Goal: Task Accomplishment & Management: Complete application form

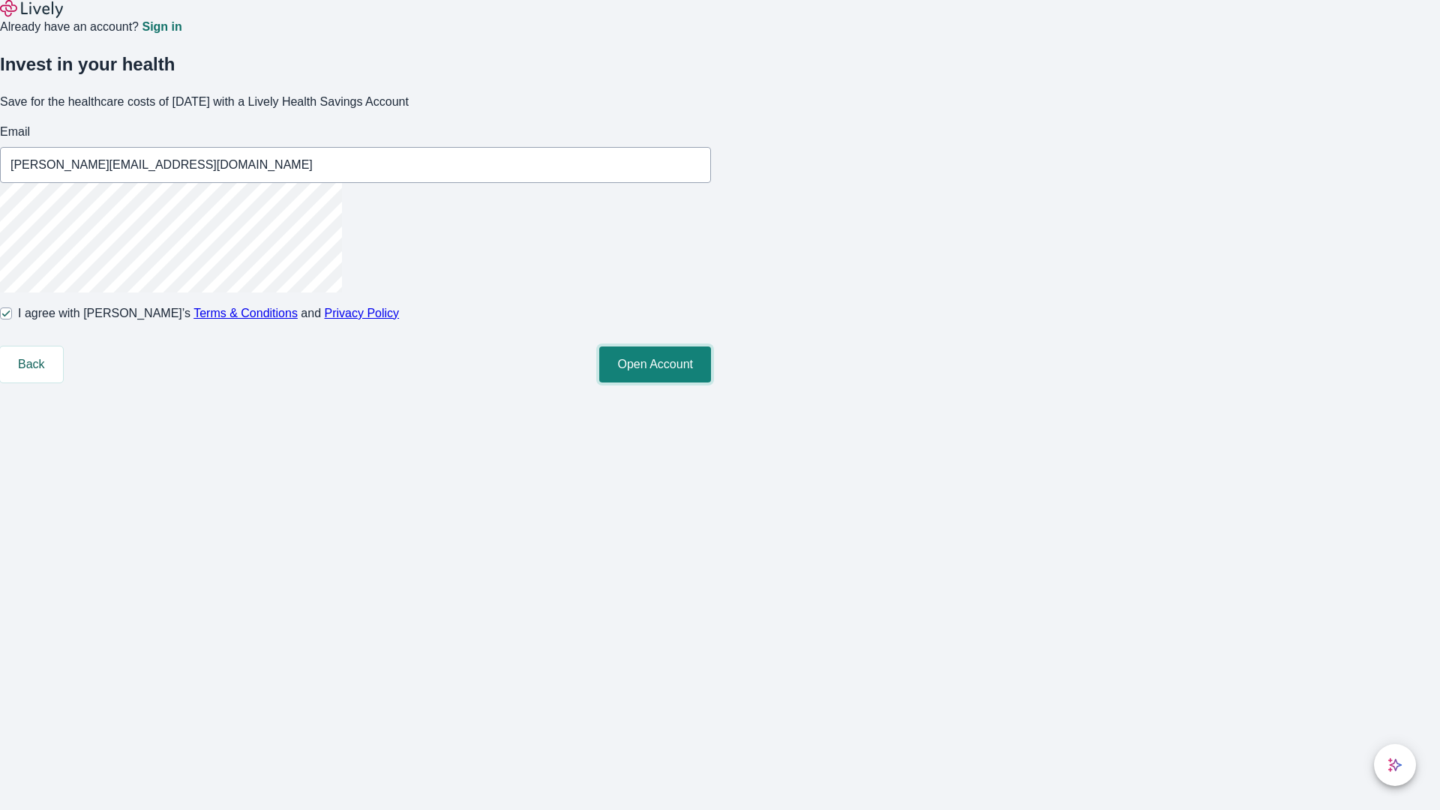
click at [711, 383] on button "Open Account" at bounding box center [655, 365] width 112 height 36
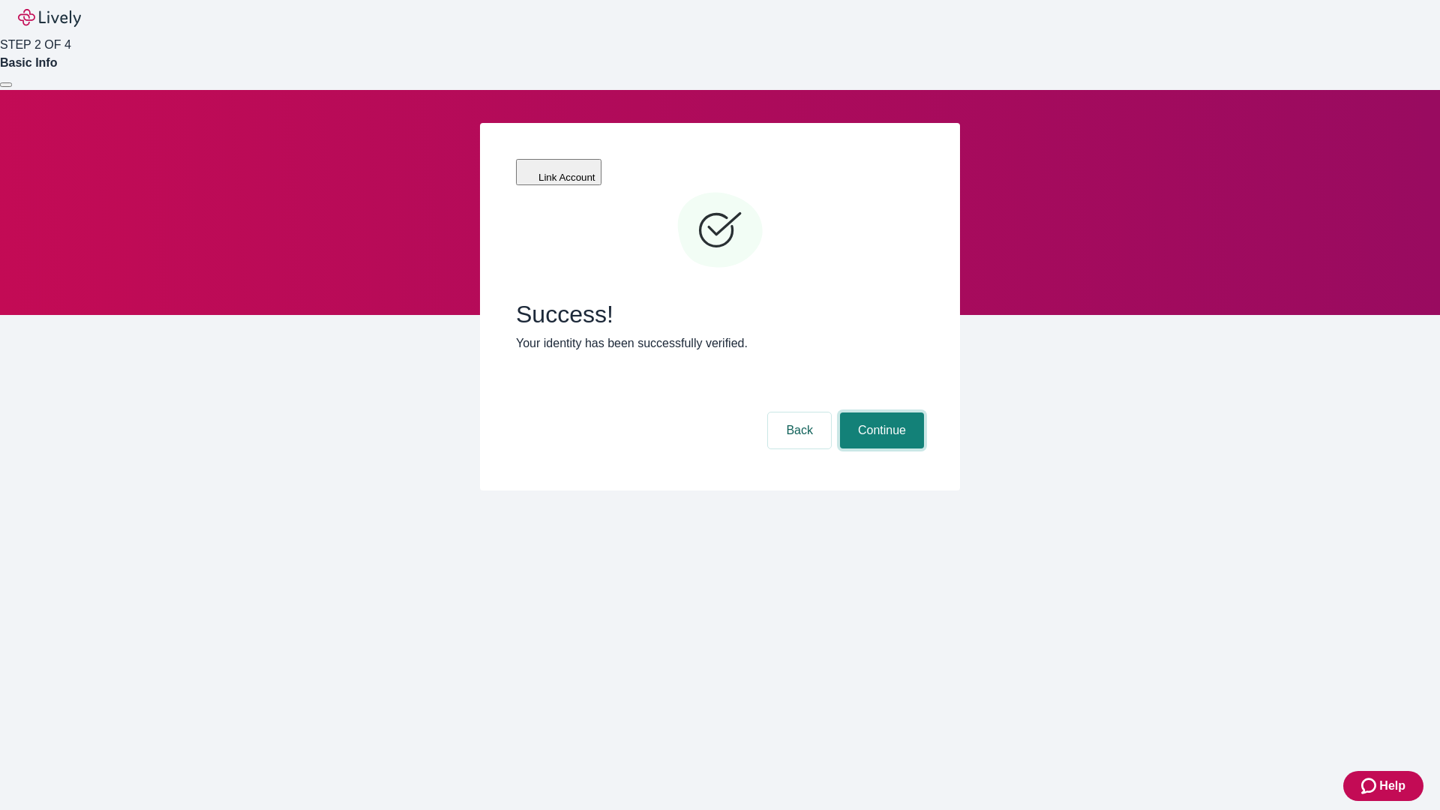
click at [880, 413] on button "Continue" at bounding box center [882, 431] width 84 height 36
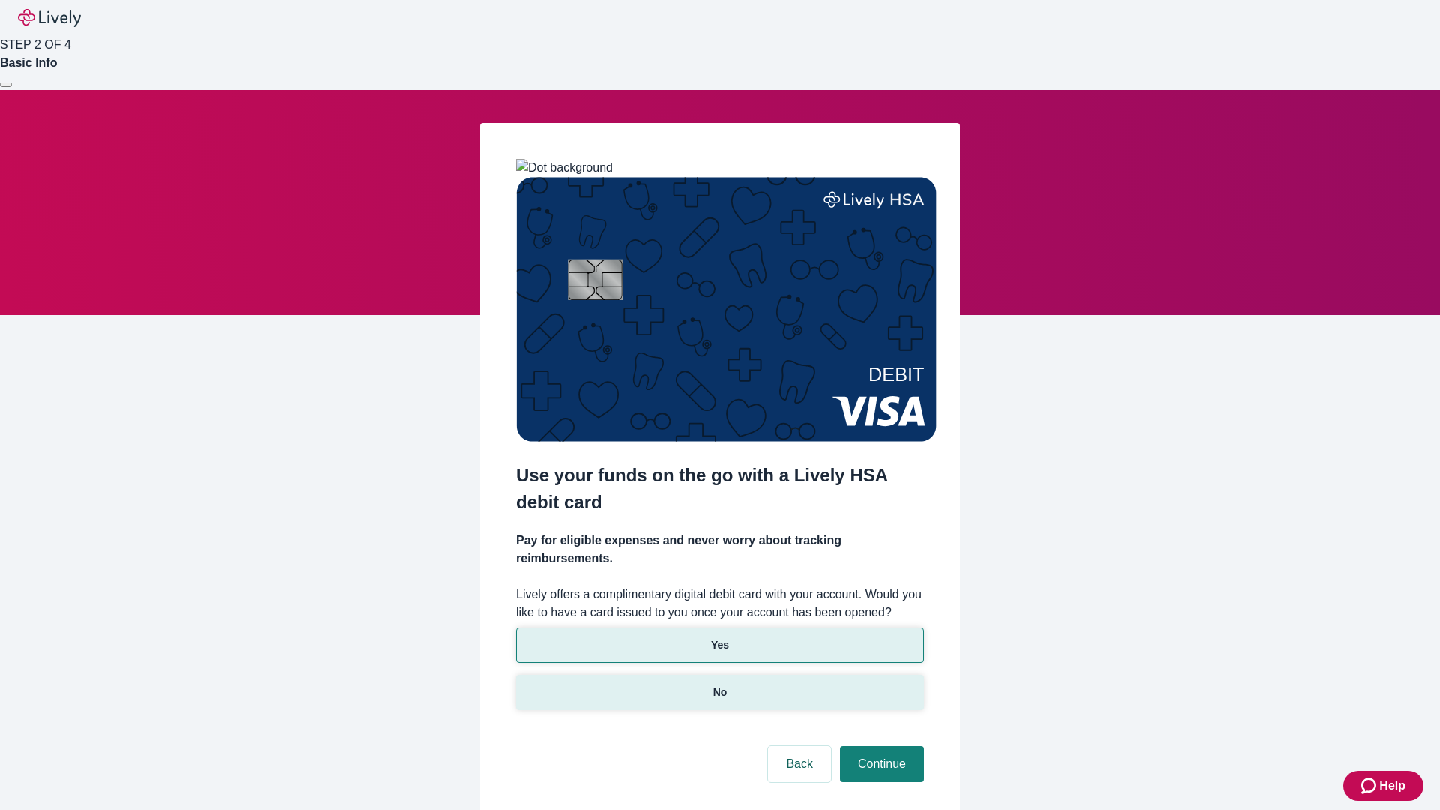
click at [719, 685] on p "No" at bounding box center [720, 693] width 14 height 16
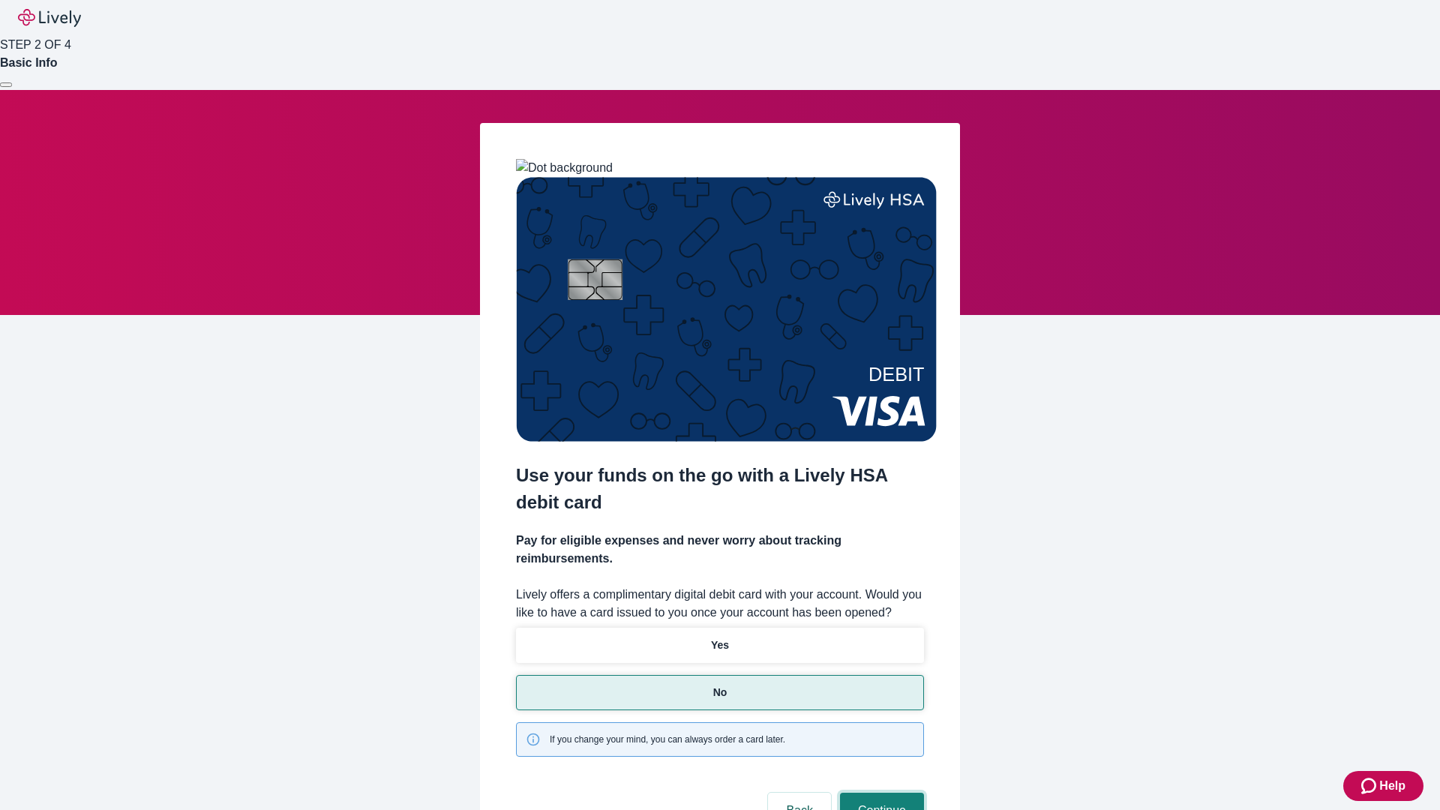
click at [880, 793] on button "Continue" at bounding box center [882, 811] width 84 height 36
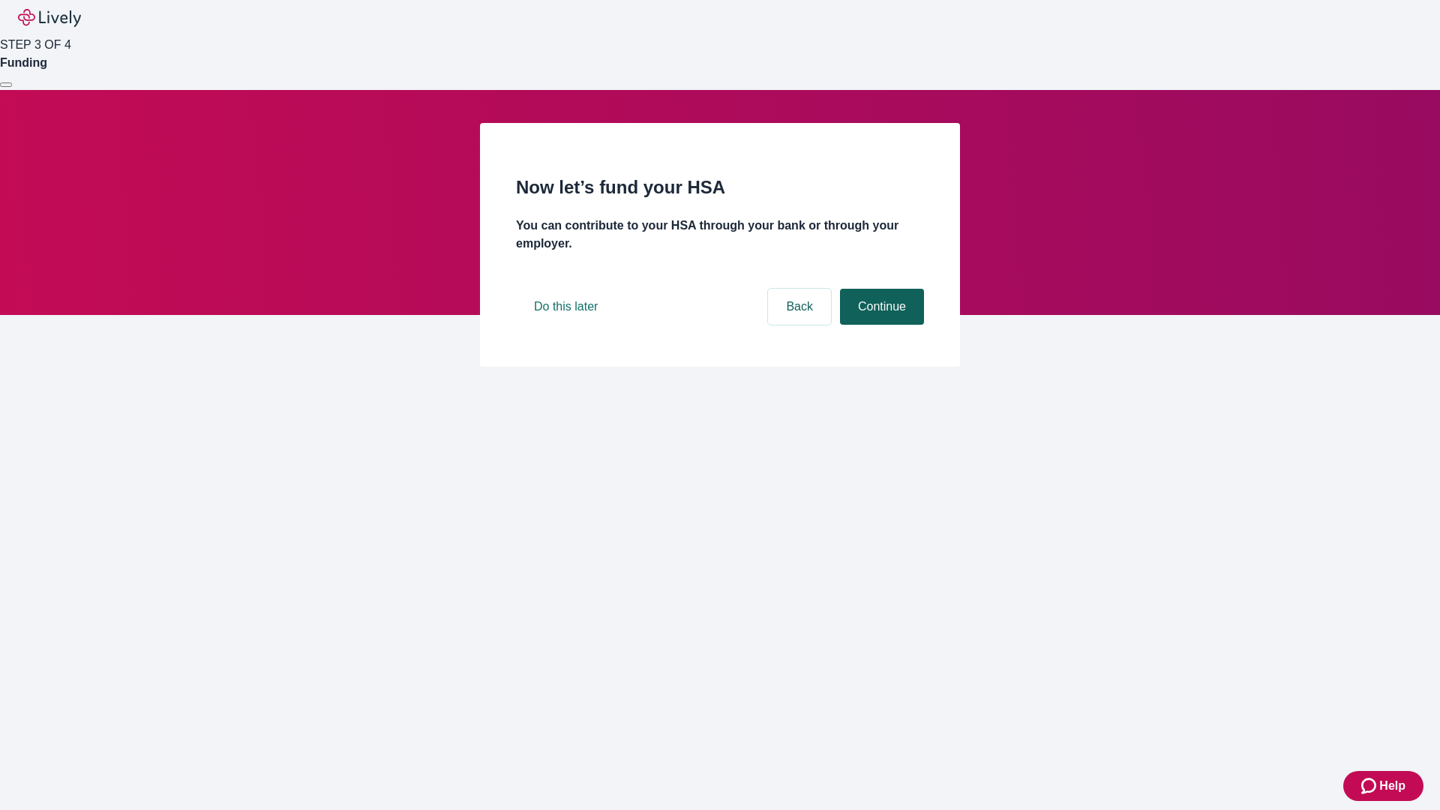
click at [880, 325] on button "Continue" at bounding box center [882, 307] width 84 height 36
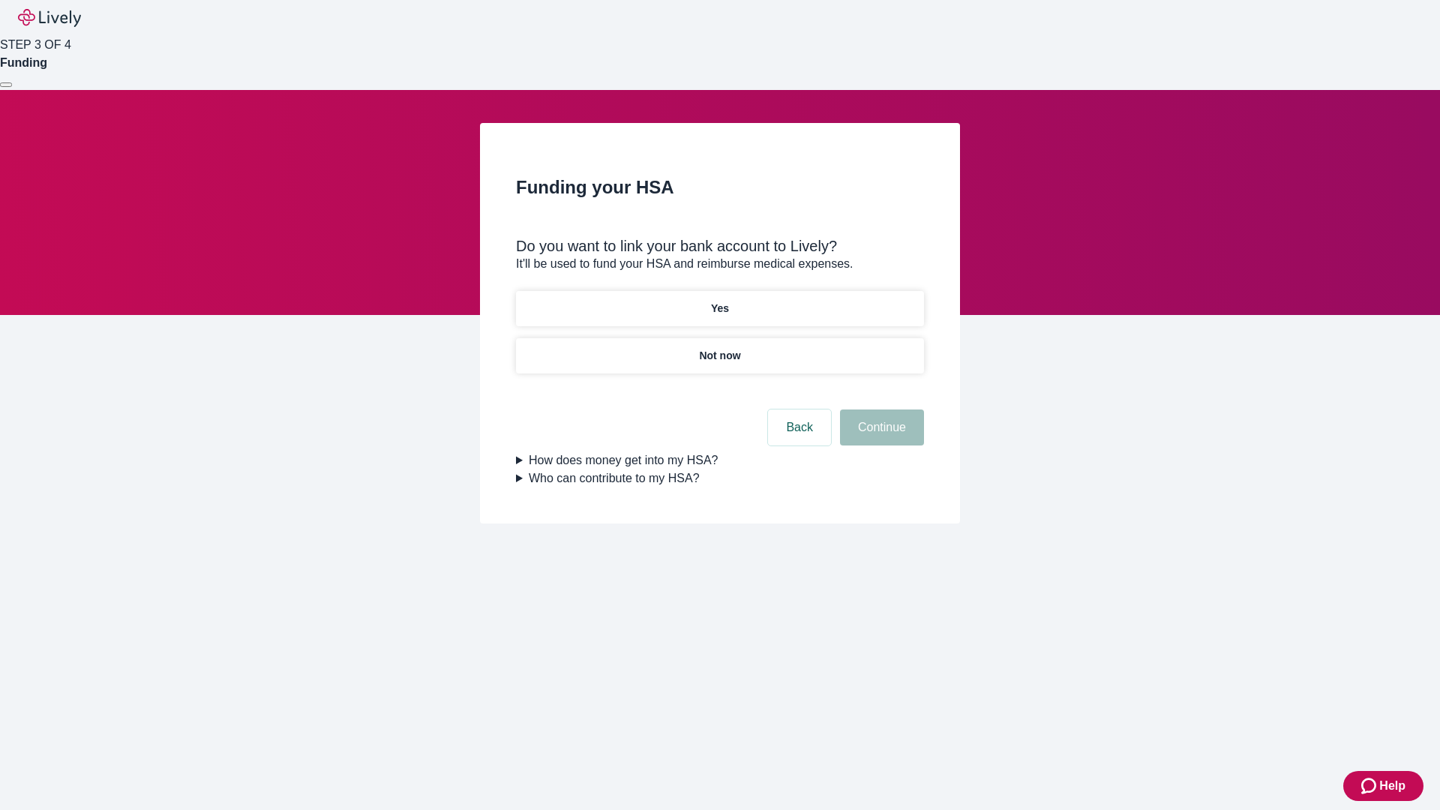
click at [719, 301] on p "Yes" at bounding box center [720, 309] width 18 height 16
click at [880, 410] on button "Continue" at bounding box center [882, 428] width 84 height 36
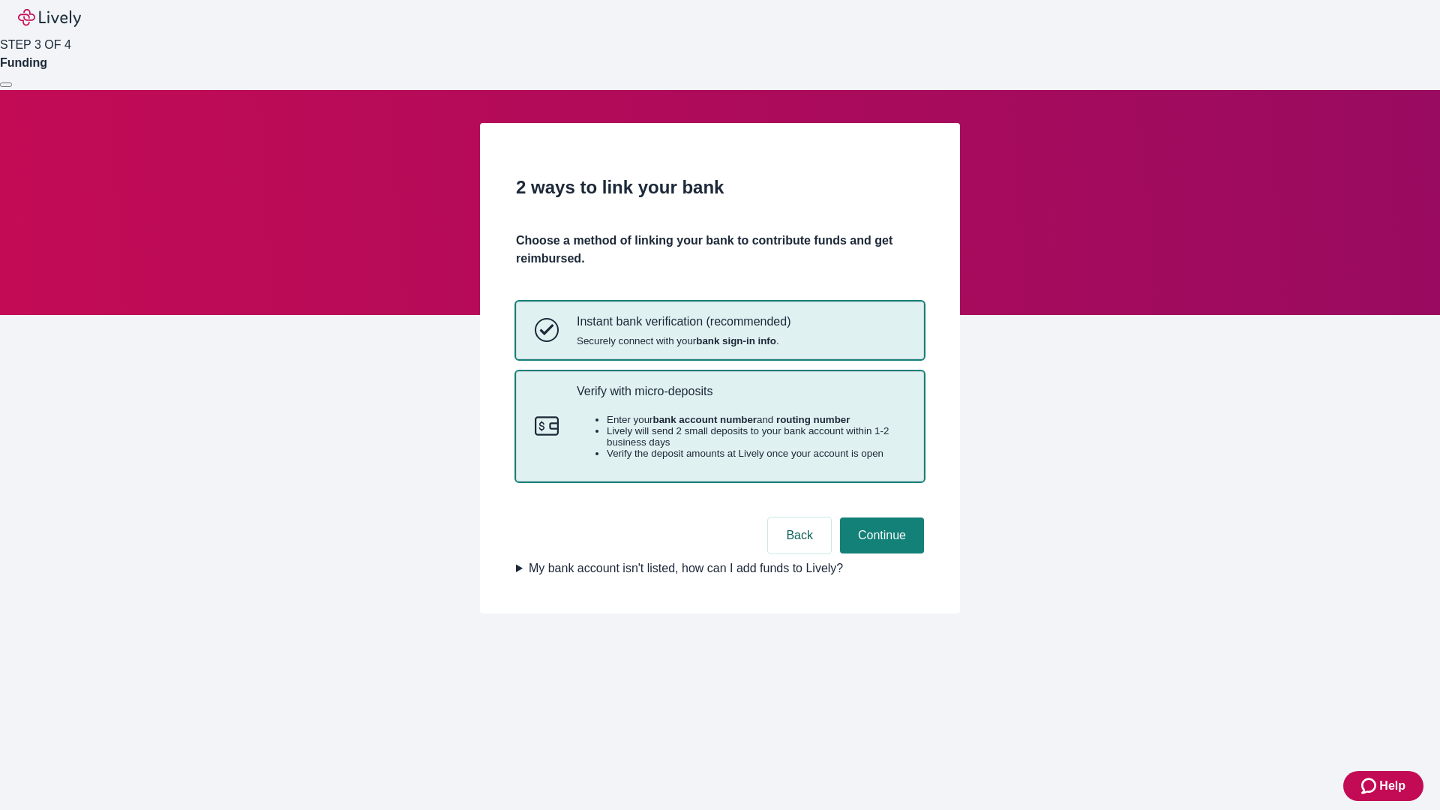
click at [740, 398] on p "Verify with micro-deposits" at bounding box center [741, 391] width 329 height 14
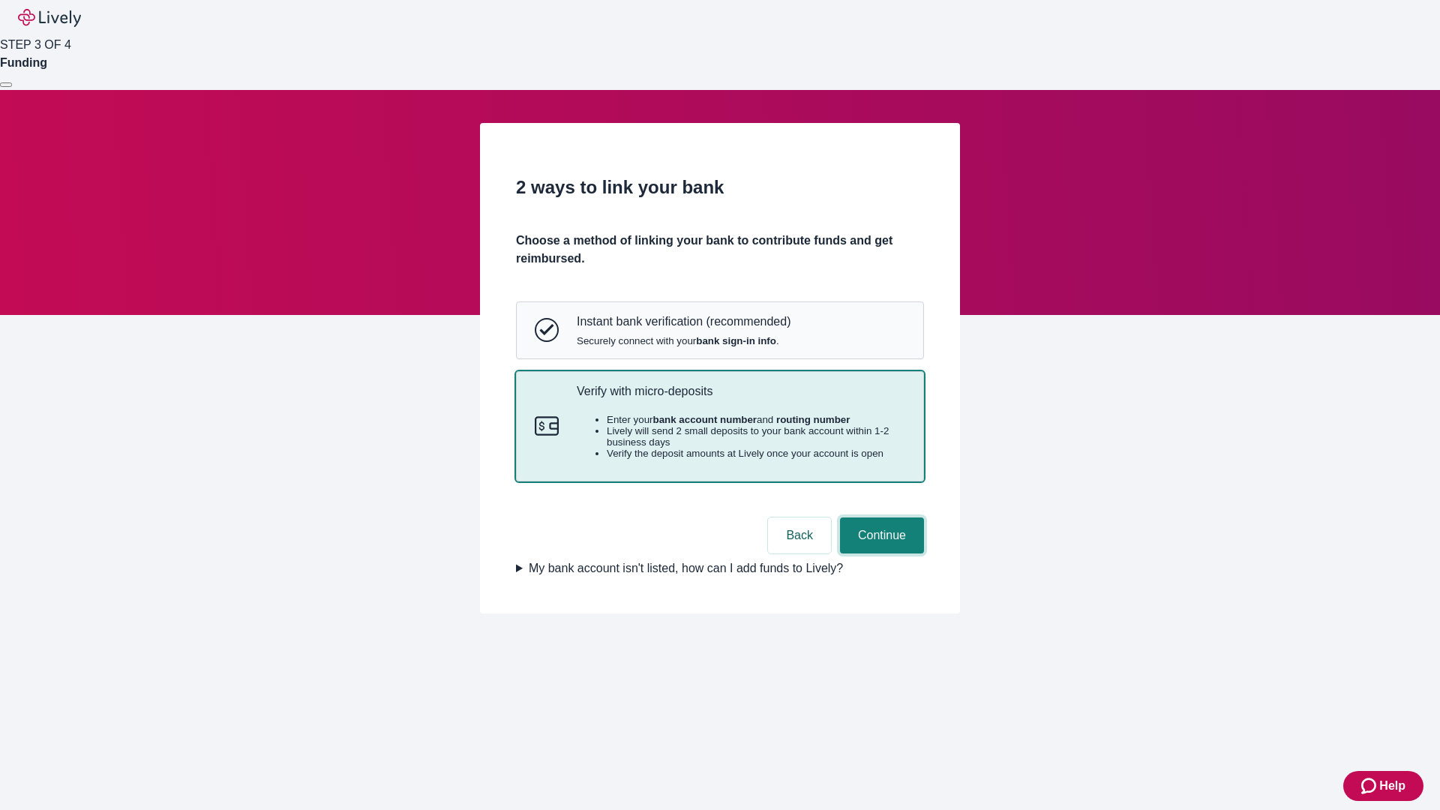
click at [880, 554] on button "Continue" at bounding box center [882, 536] width 84 height 36
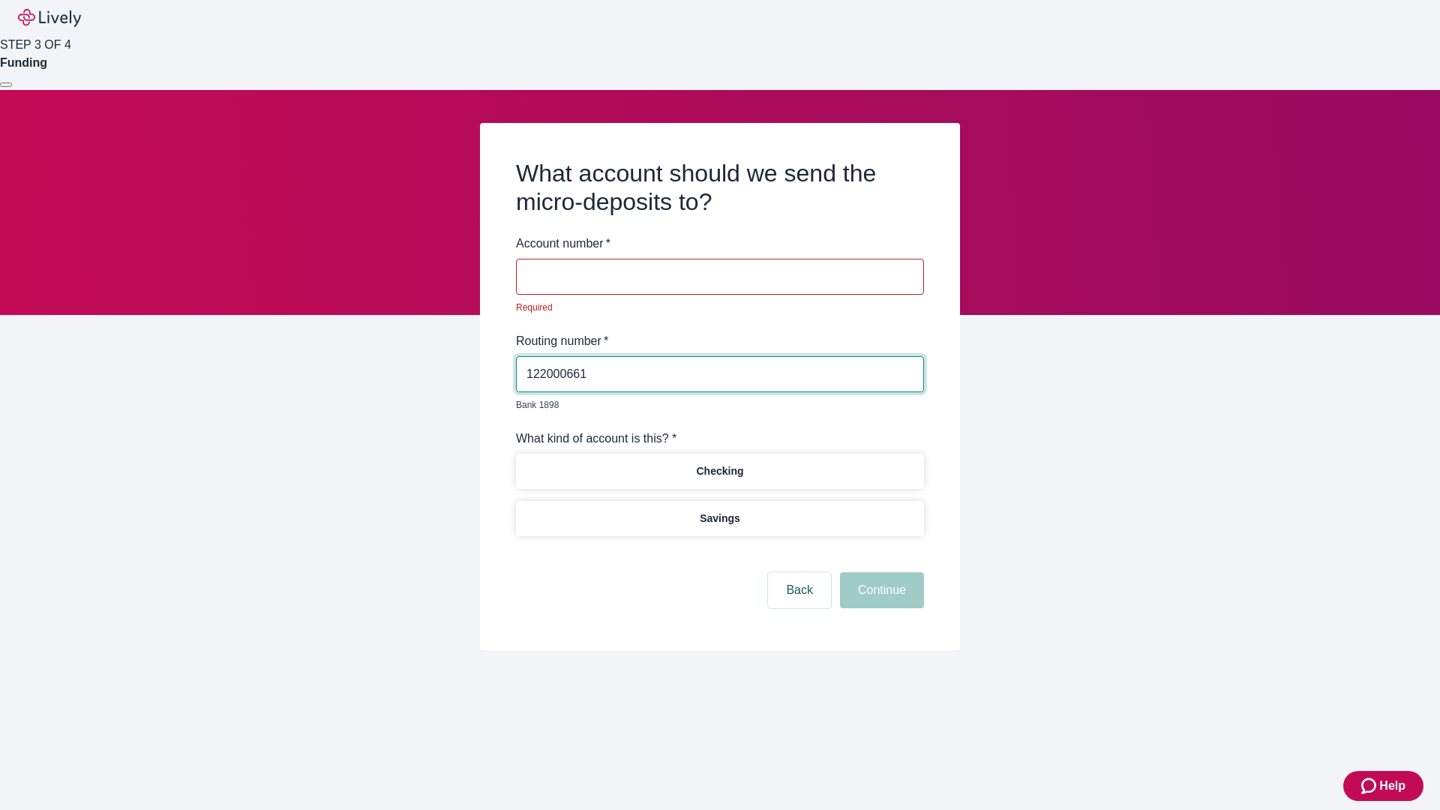
type input "122000661"
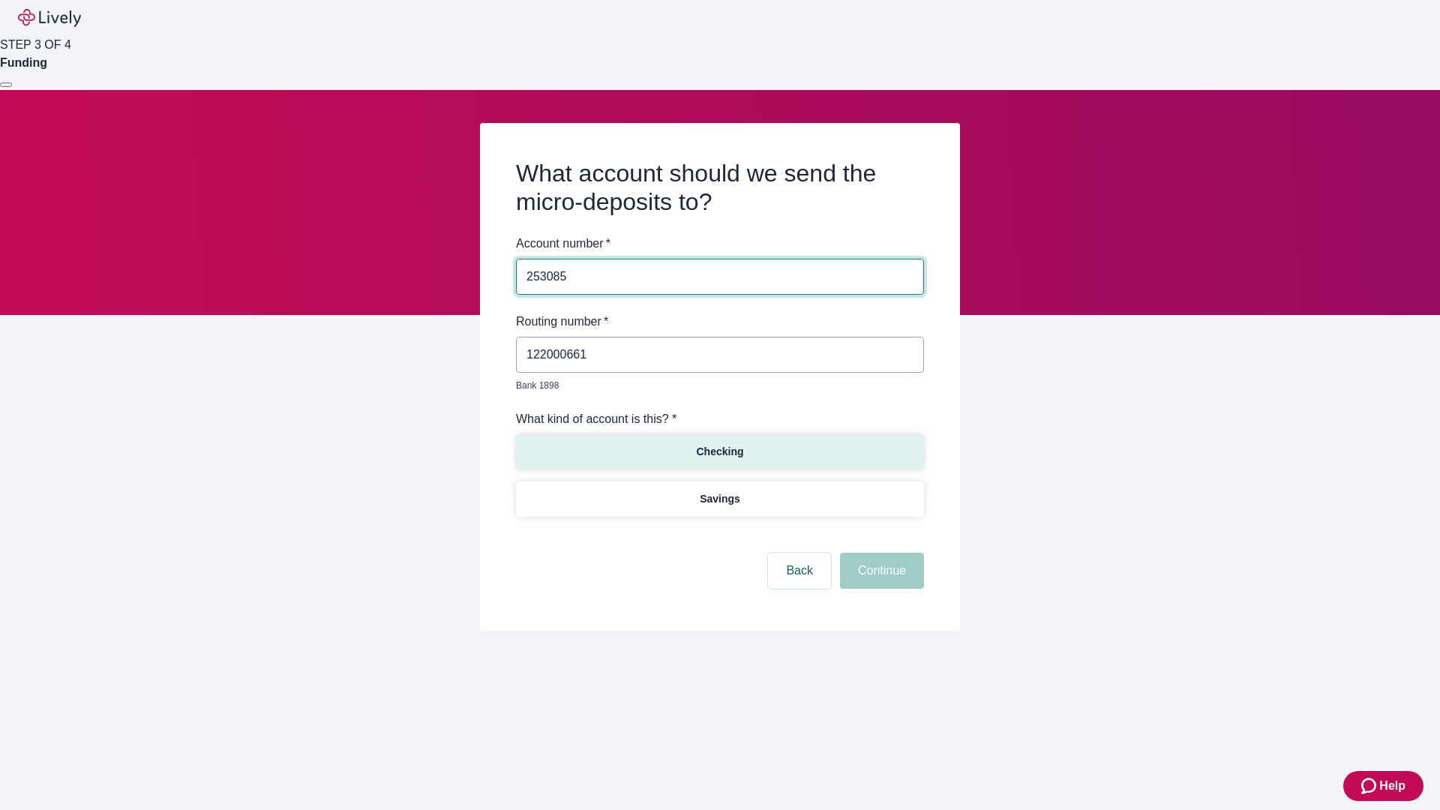
type input "253085"
click at [719, 444] on p "Checking" at bounding box center [719, 452] width 47 height 16
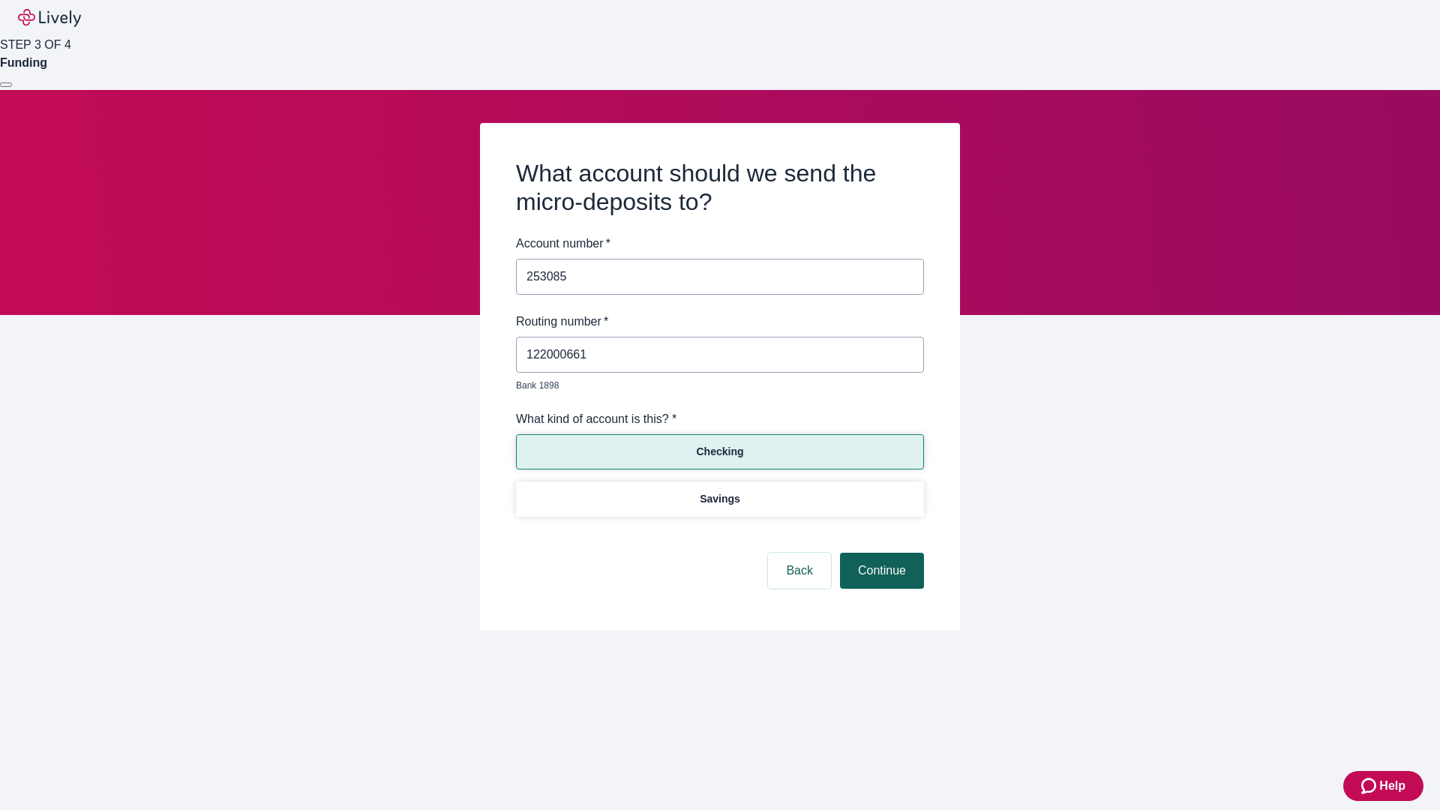
click at [880, 554] on button "Continue" at bounding box center [882, 571] width 84 height 36
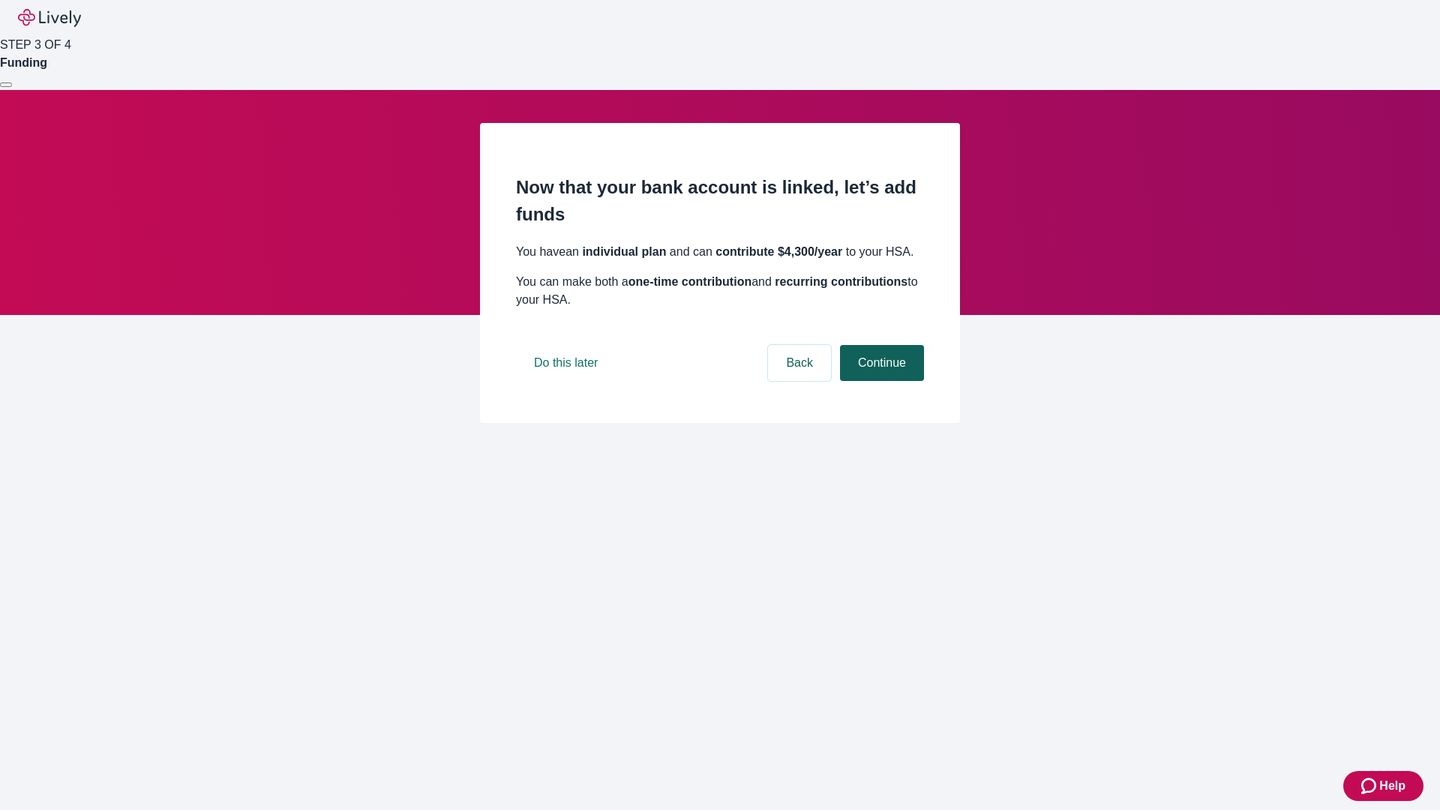
click at [880, 381] on button "Continue" at bounding box center [882, 363] width 84 height 36
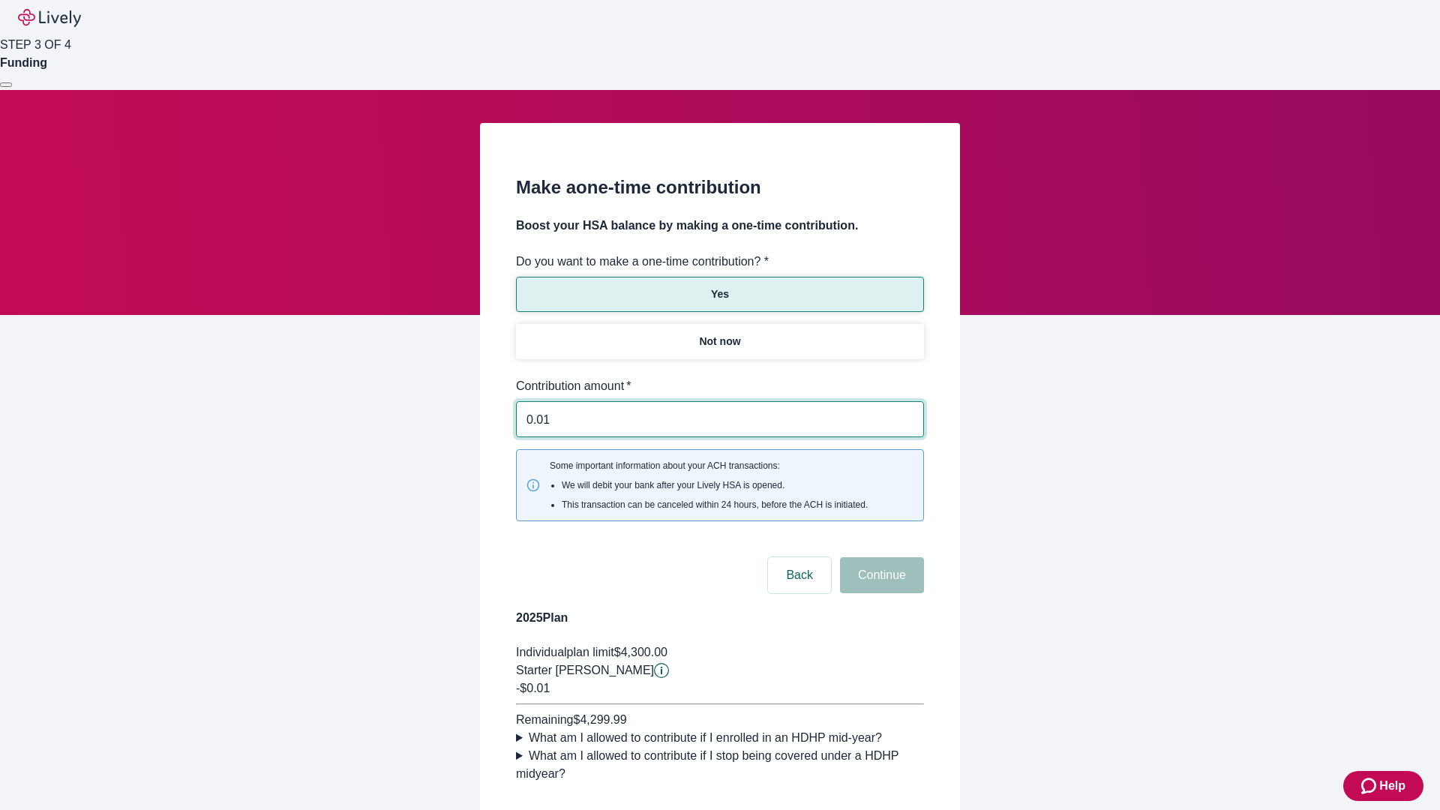
type input "0.01"
click at [880, 557] on button "Continue" at bounding box center [882, 575] width 84 height 36
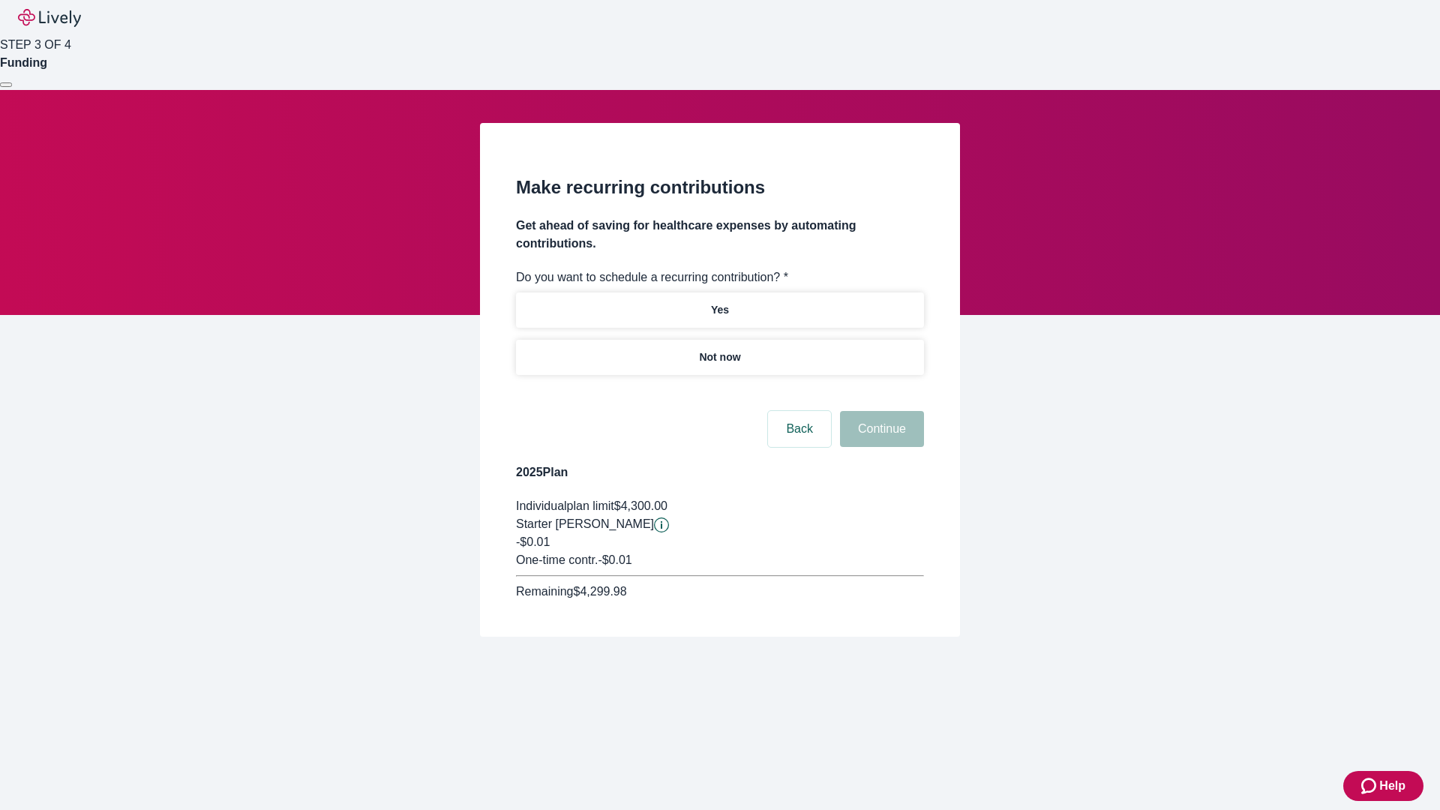
click at [719, 350] on p "Not now" at bounding box center [719, 358] width 41 height 16
click at [880, 411] on button "Continue" at bounding box center [882, 429] width 84 height 36
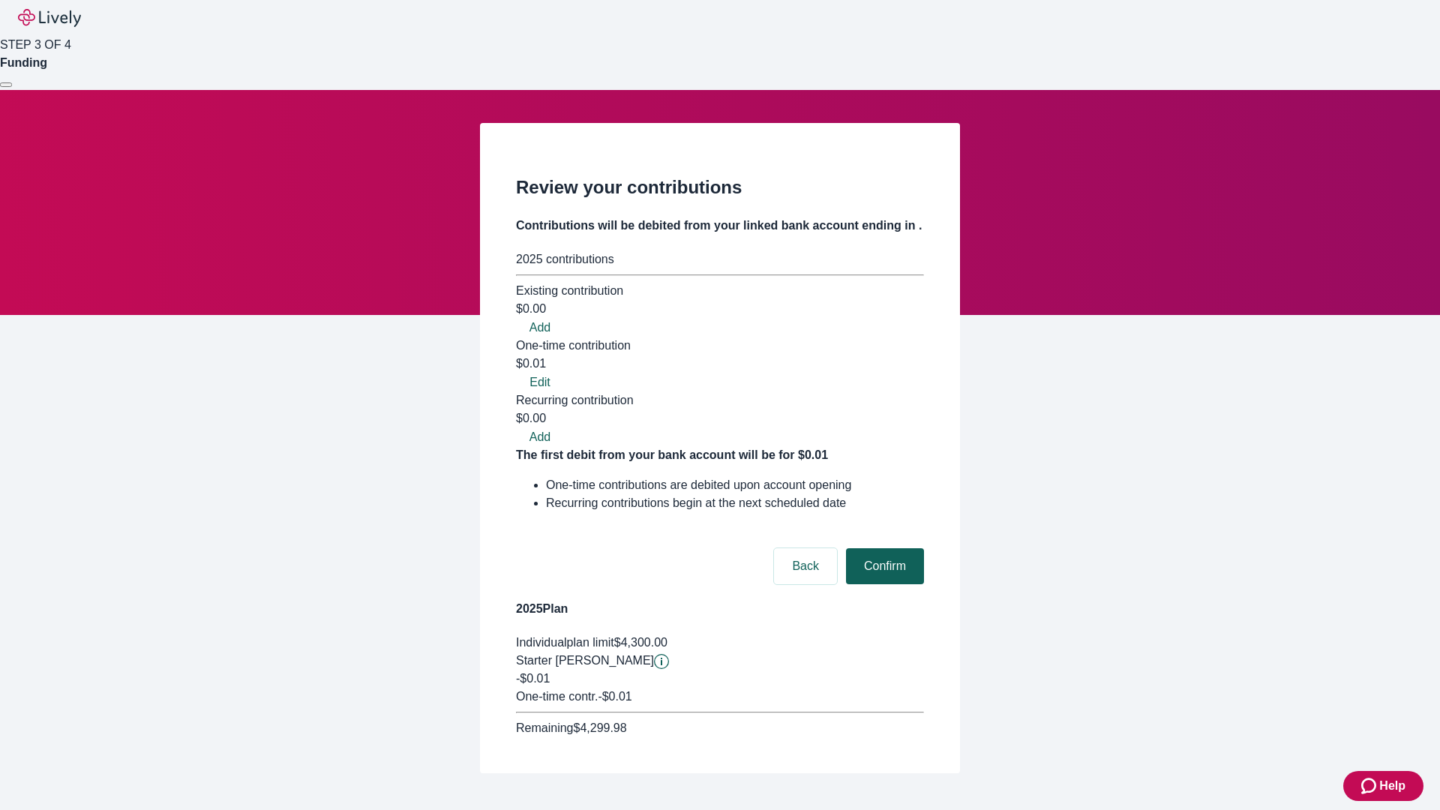
click at [883, 548] on button "Confirm" at bounding box center [885, 566] width 78 height 36
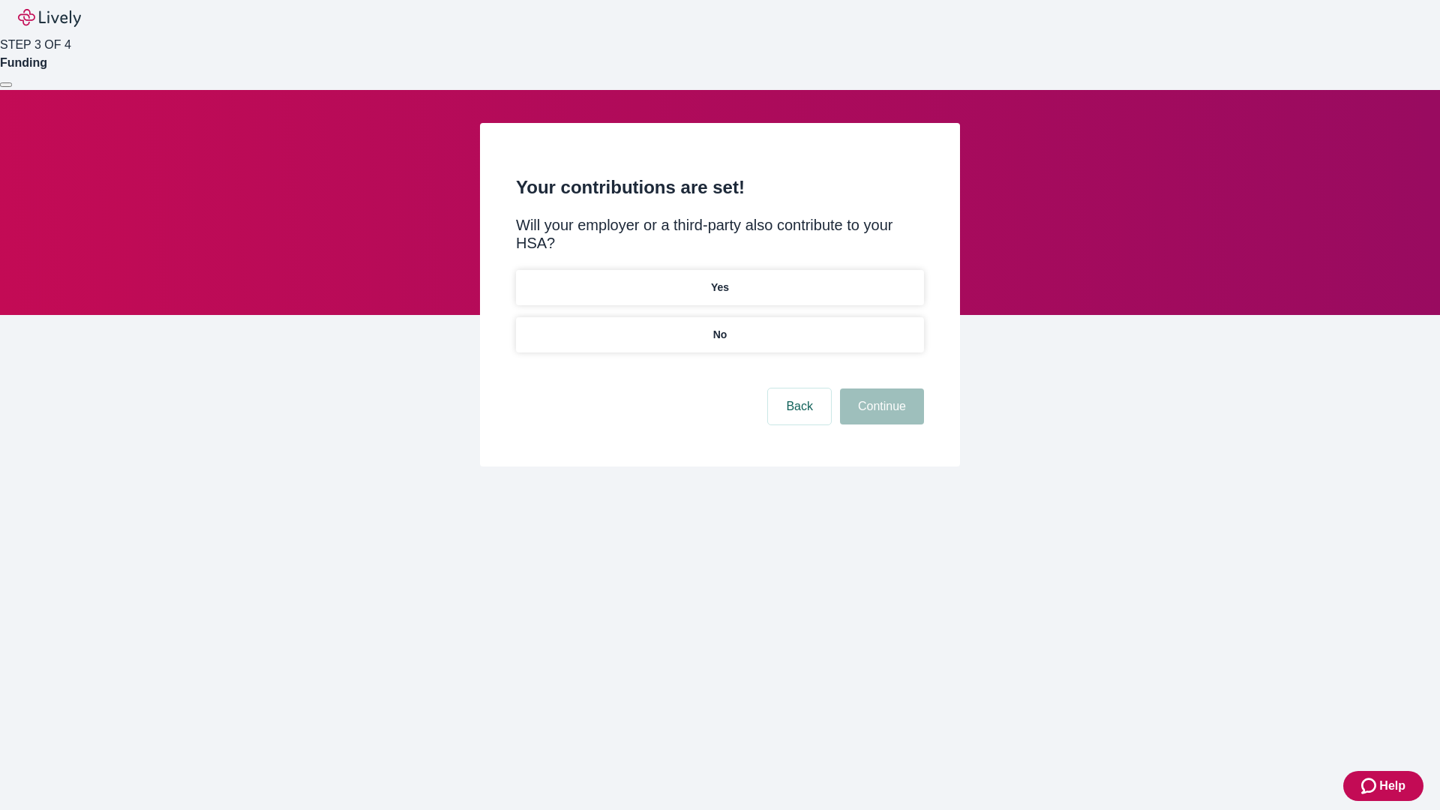
click at [719, 327] on p "No" at bounding box center [720, 335] width 14 height 16
click at [880, 389] on button "Continue" at bounding box center [882, 407] width 84 height 36
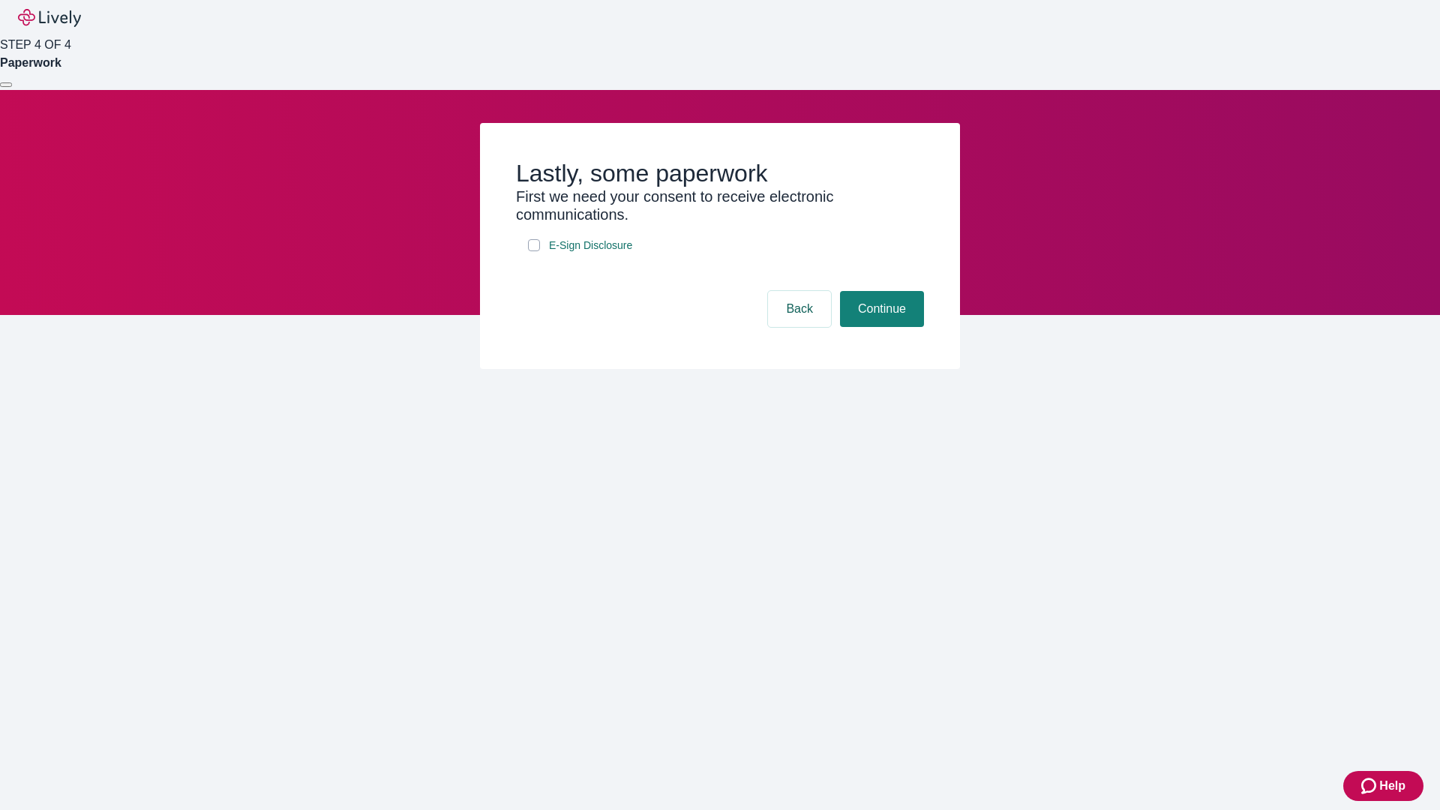
click at [534, 251] on input "E-Sign Disclosure" at bounding box center [534, 245] width 12 height 12
checkbox input "true"
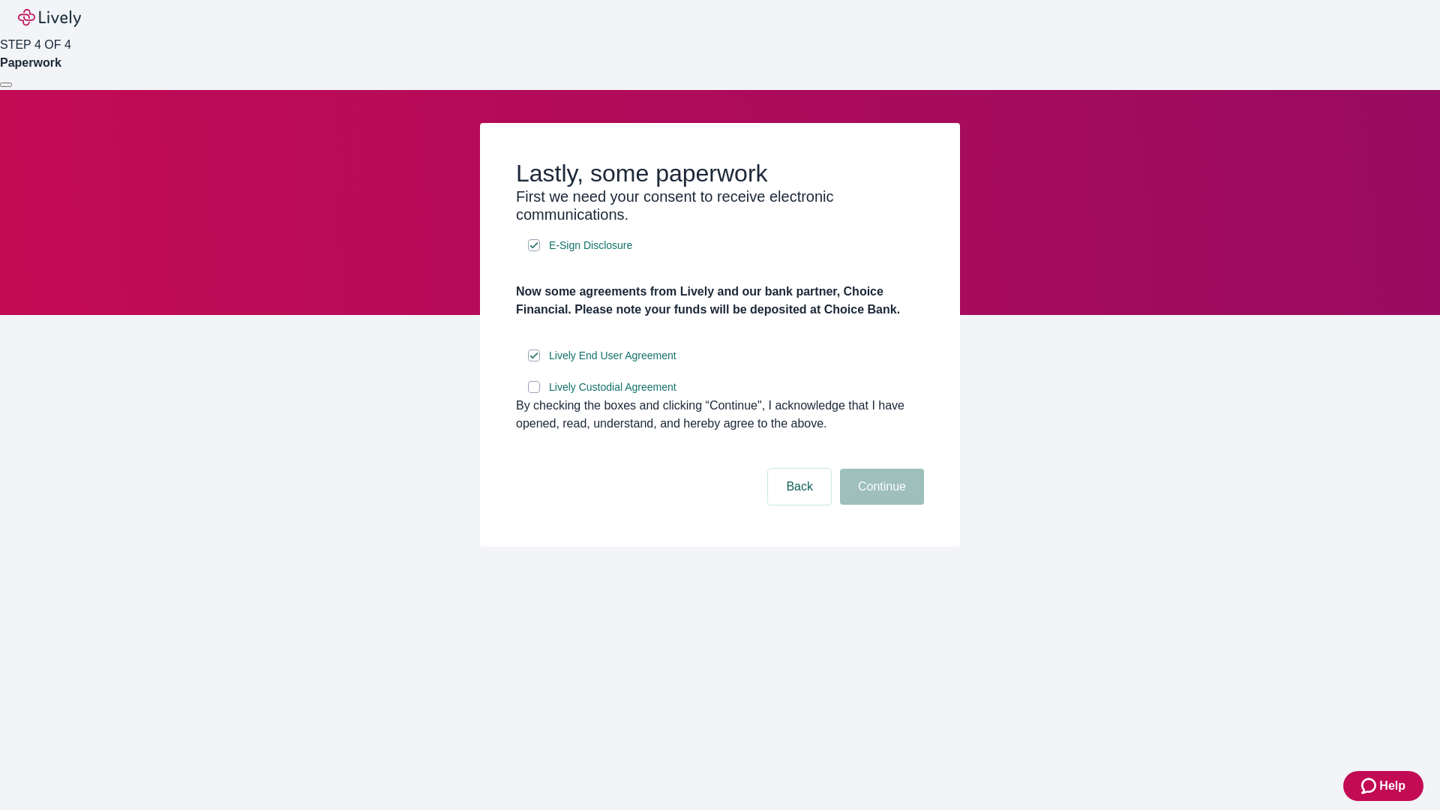
click at [534, 393] on input "Lively Custodial Agreement" at bounding box center [534, 387] width 12 height 12
checkbox input "true"
click at [880, 505] on button "Continue" at bounding box center [882, 487] width 84 height 36
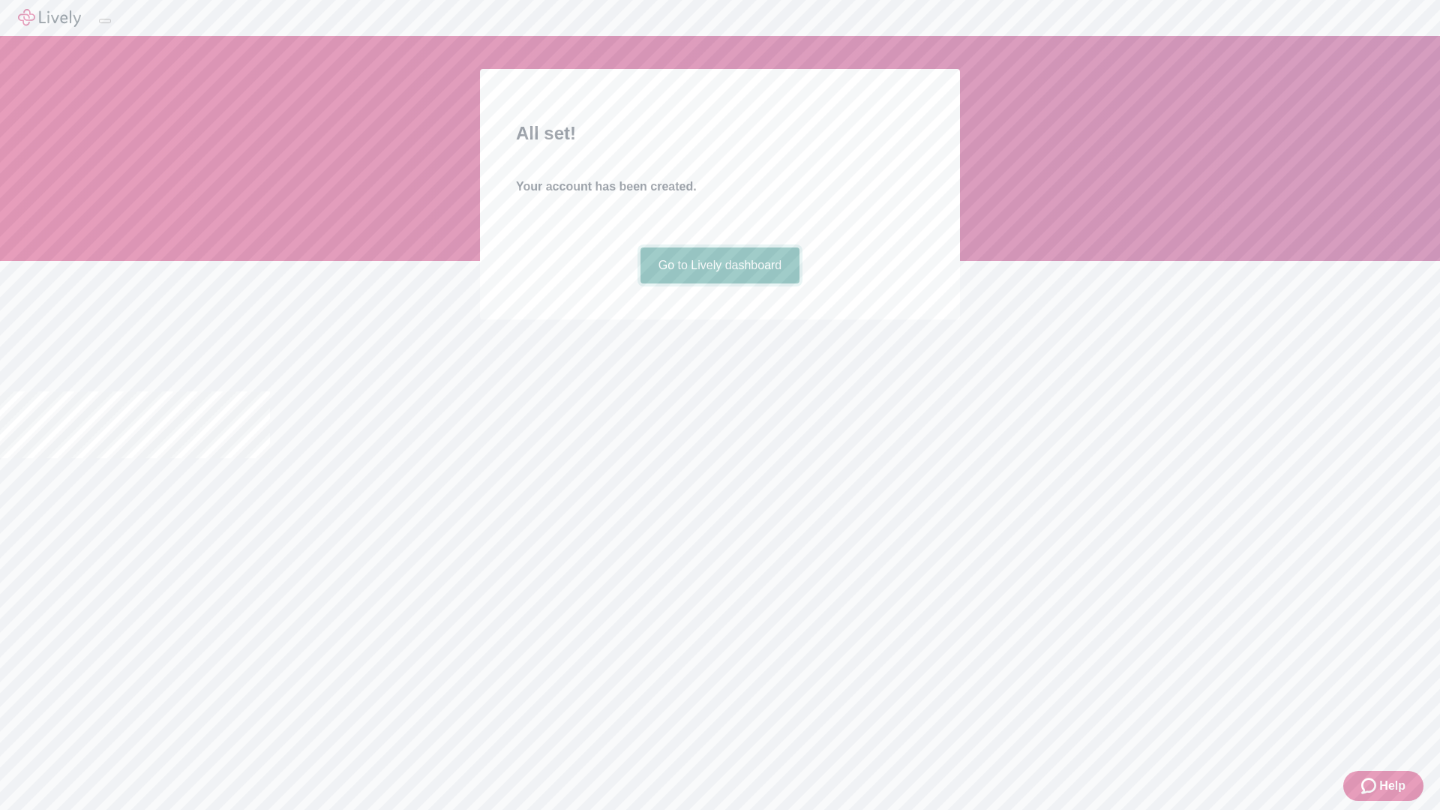
click at [719, 284] on link "Go to Lively dashboard" at bounding box center [721, 266] width 160 height 36
